Goal: Information Seeking & Learning: Learn about a topic

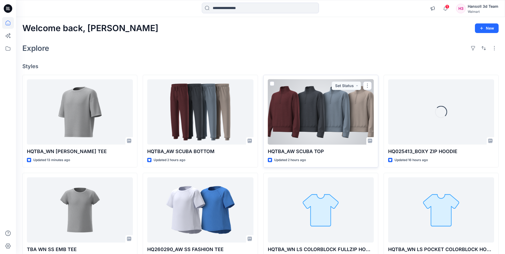
click at [318, 123] on div at bounding box center [321, 111] width 106 height 65
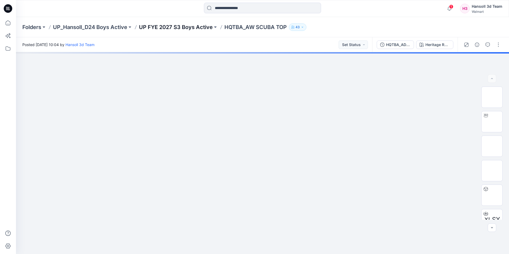
click at [183, 26] on p "UP FYE 2027 S3 Boys Active" at bounding box center [176, 26] width 74 height 7
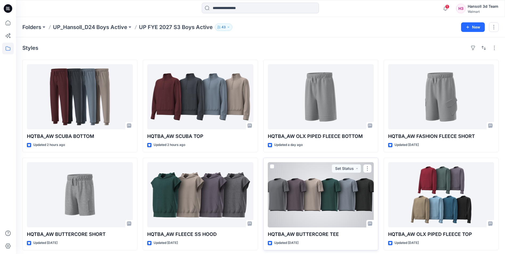
click at [325, 204] on div at bounding box center [321, 194] width 106 height 65
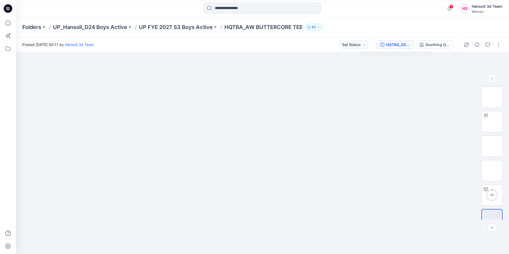
click at [397, 44] on div "HQTBA_ADM FC_AW BUTTERCORE TEE" at bounding box center [398, 45] width 25 height 6
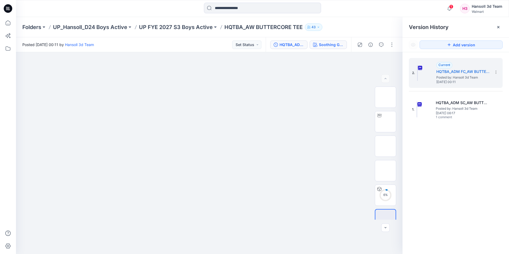
click at [328, 46] on div "Soothing Grey" at bounding box center [331, 45] width 25 height 6
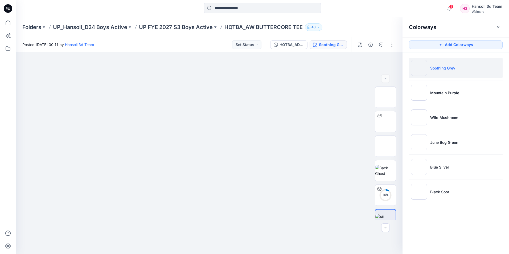
click at [454, 76] on li "Soothing Grey" at bounding box center [456, 68] width 94 height 20
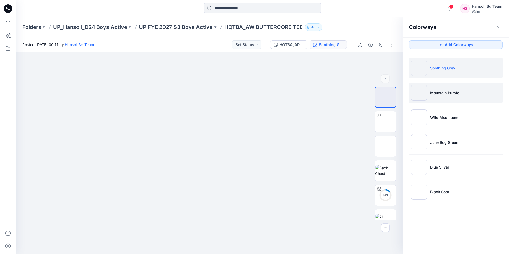
click at [444, 95] on p "Mountain Purple" at bounding box center [444, 93] width 29 height 6
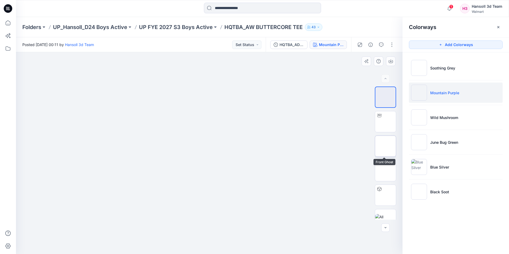
click at [386, 146] on img at bounding box center [386, 146] width 0 height 0
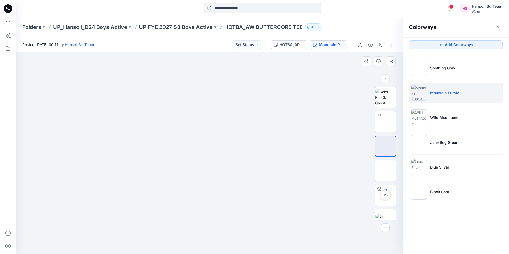
click at [210, 80] on img at bounding box center [209, 80] width 120 height 0
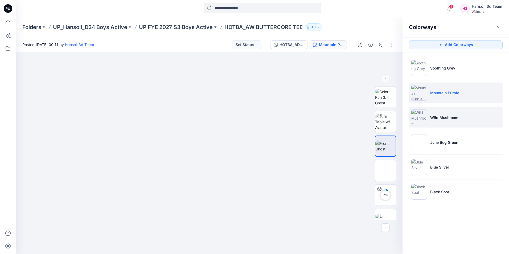
click at [465, 125] on li "Wild Mushroom" at bounding box center [456, 117] width 94 height 20
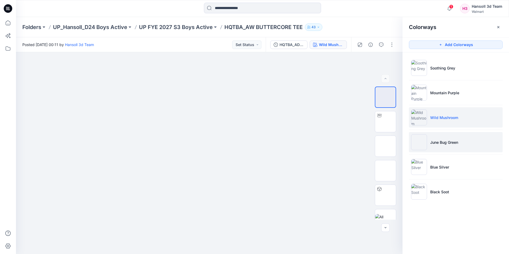
click at [450, 148] on li "June Bug Green" at bounding box center [456, 142] width 94 height 20
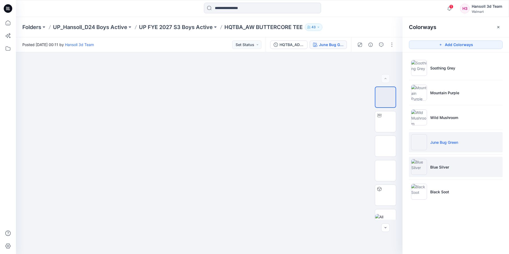
click at [435, 165] on p "Blue Silver" at bounding box center [439, 167] width 19 height 6
